Goal: Navigation & Orientation: Understand site structure

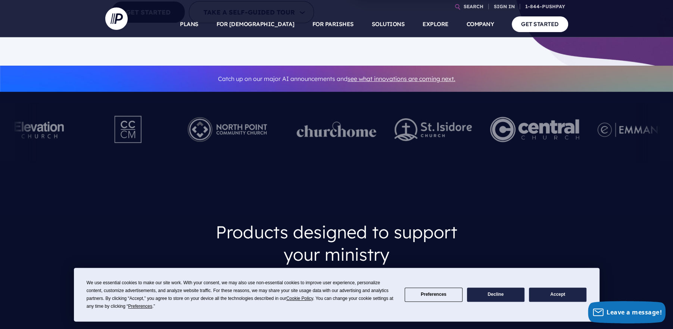
scroll to position [187, 0]
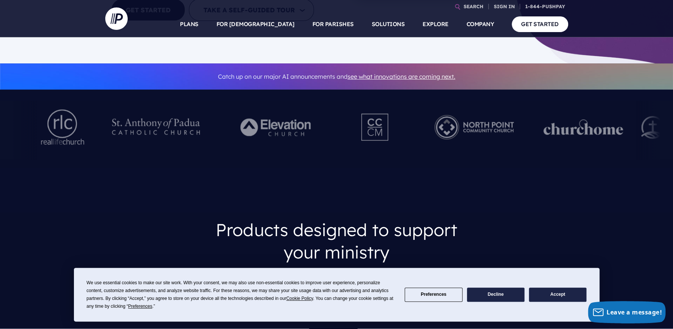
click at [159, 136] on div at bounding box center [366, 130] width 673 height 59
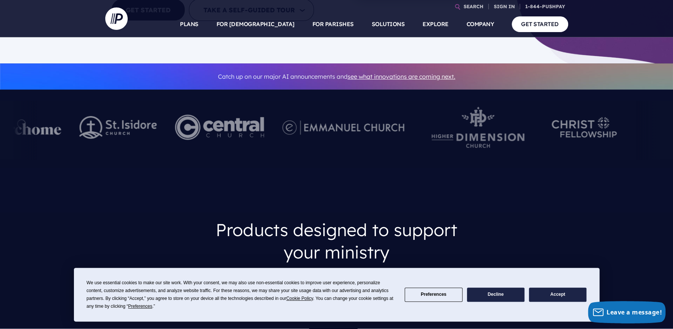
click at [166, 133] on div at bounding box center [219, 130] width 107 height 59
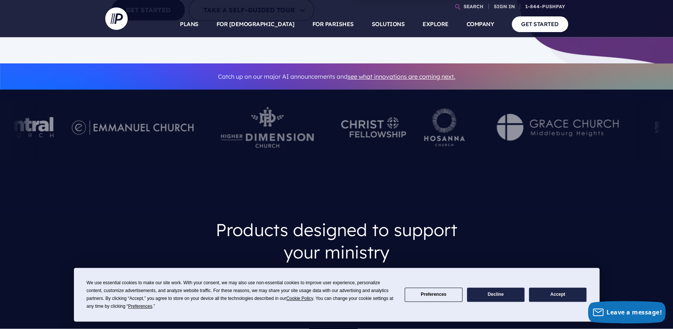
click at [344, 145] on div at bounding box center [373, 130] width 65 height 41
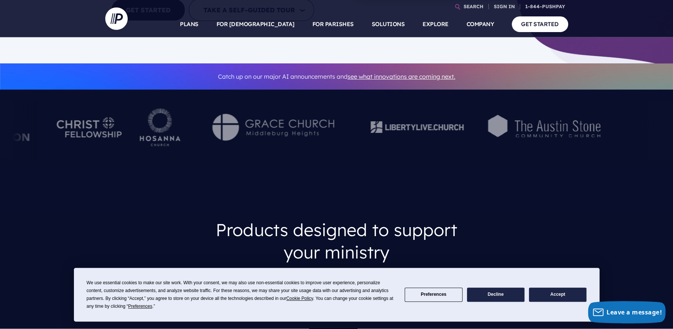
click at [296, 140] on img at bounding box center [273, 127] width 149 height 27
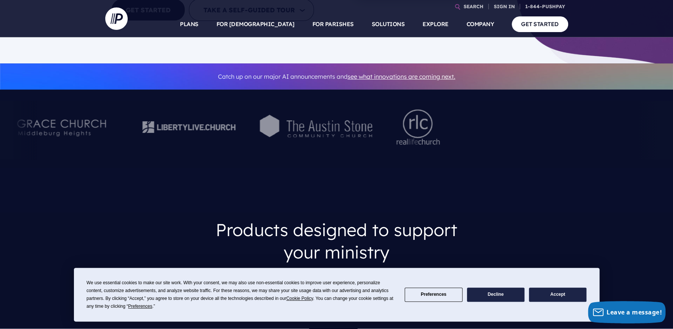
click at [268, 136] on img at bounding box center [317, 128] width 119 height 32
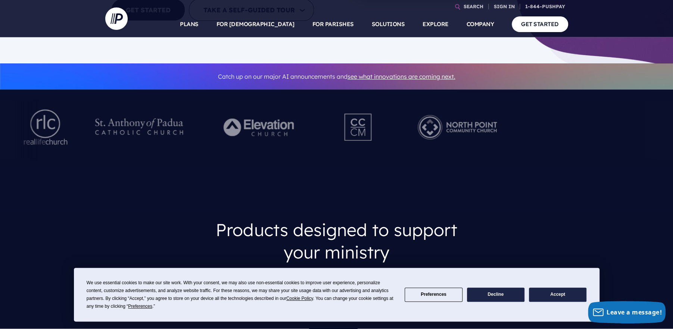
click at [208, 125] on img at bounding box center [259, 127] width 103 height 41
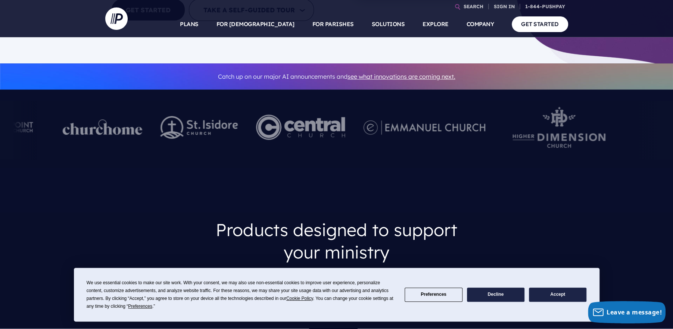
click at [130, 137] on div at bounding box center [103, 130] width 80 height 41
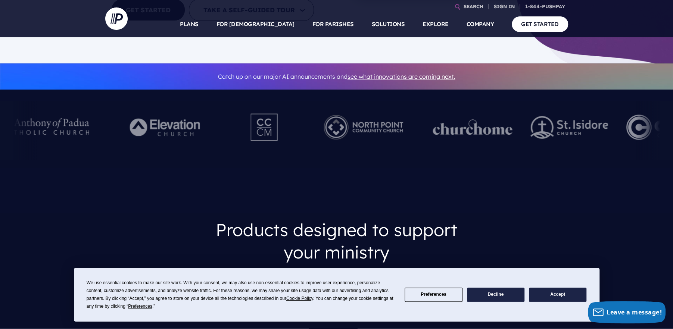
click at [424, 134] on div at bounding box center [363, 130] width 121 height 59
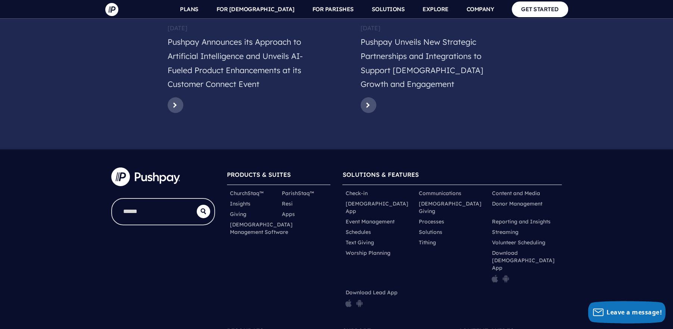
scroll to position [3648, 0]
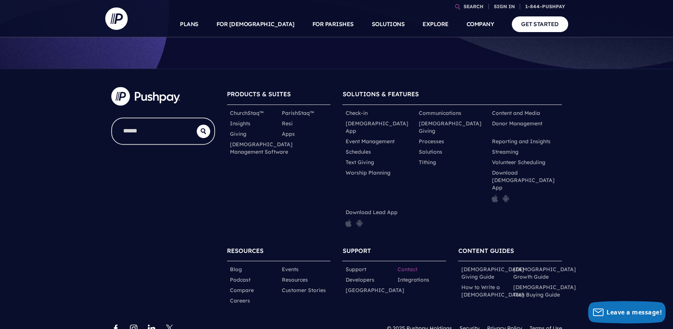
click at [404, 266] on link "Contact" at bounding box center [407, 269] width 20 height 7
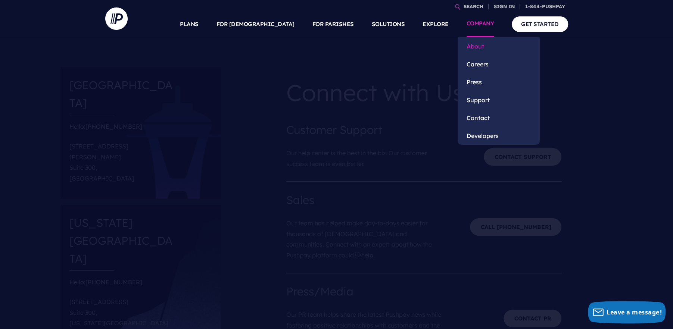
click at [471, 52] on link "About" at bounding box center [499, 46] width 82 height 18
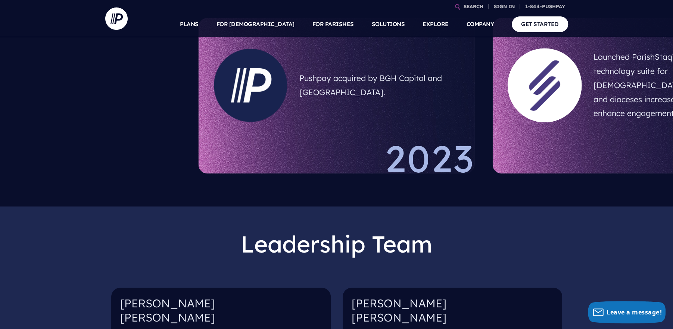
scroll to position [485, 0]
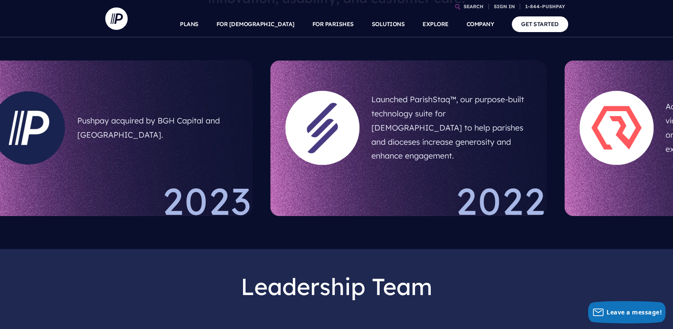
click at [285, 140] on div at bounding box center [322, 128] width 74 height 74
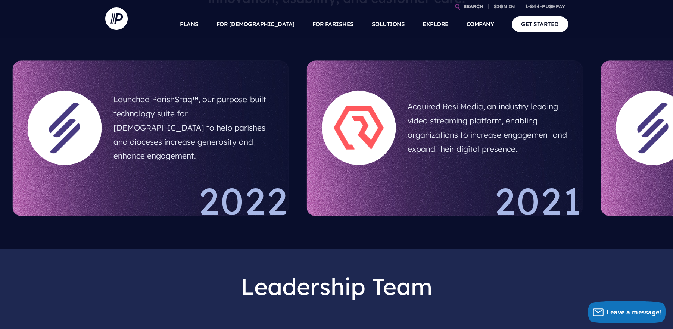
click at [344, 139] on div at bounding box center [359, 128] width 74 height 74
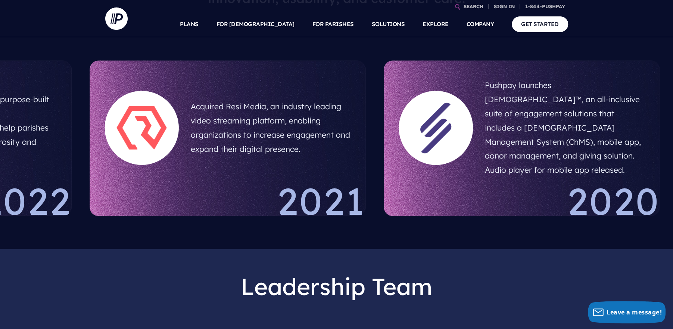
click at [399, 123] on div at bounding box center [436, 128] width 74 height 74
